Goal: Navigation & Orientation: Find specific page/section

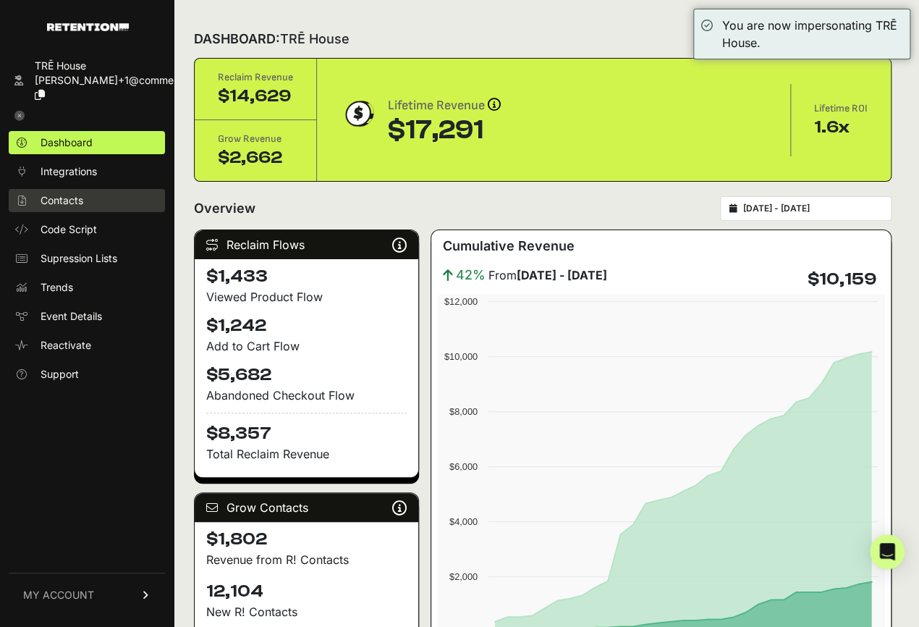
click at [96, 189] on link "Contacts" at bounding box center [87, 200] width 156 height 23
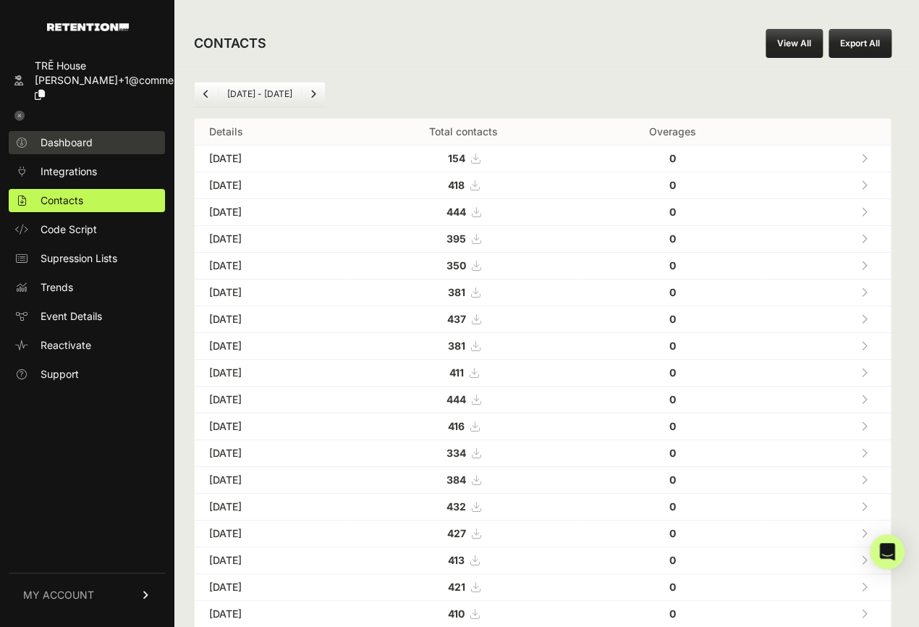
click at [77, 135] on span "Dashboard" at bounding box center [67, 142] width 52 height 14
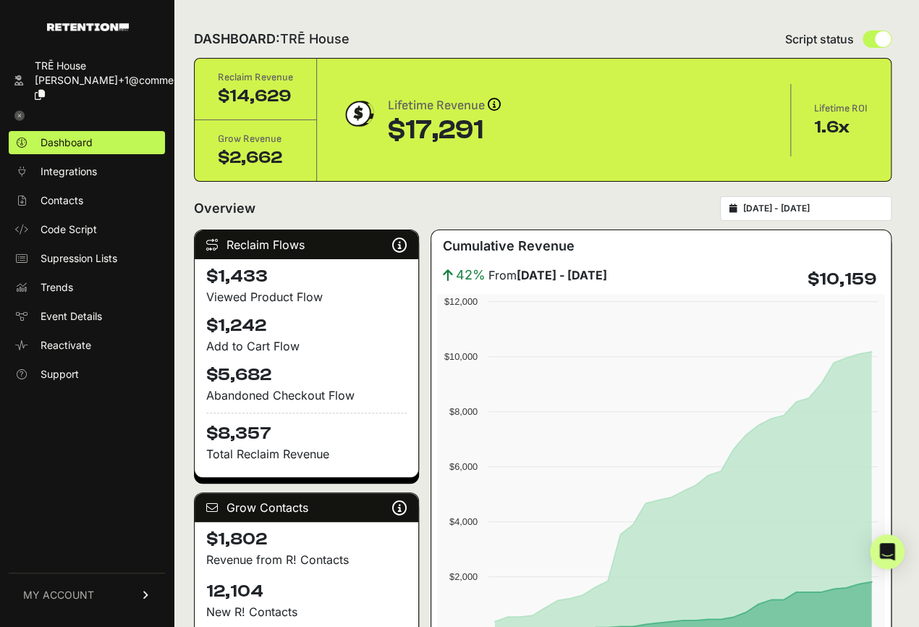
click at [21, 111] on icon at bounding box center [19, 116] width 10 height 10
